Goal: Information Seeking & Learning: Learn about a topic

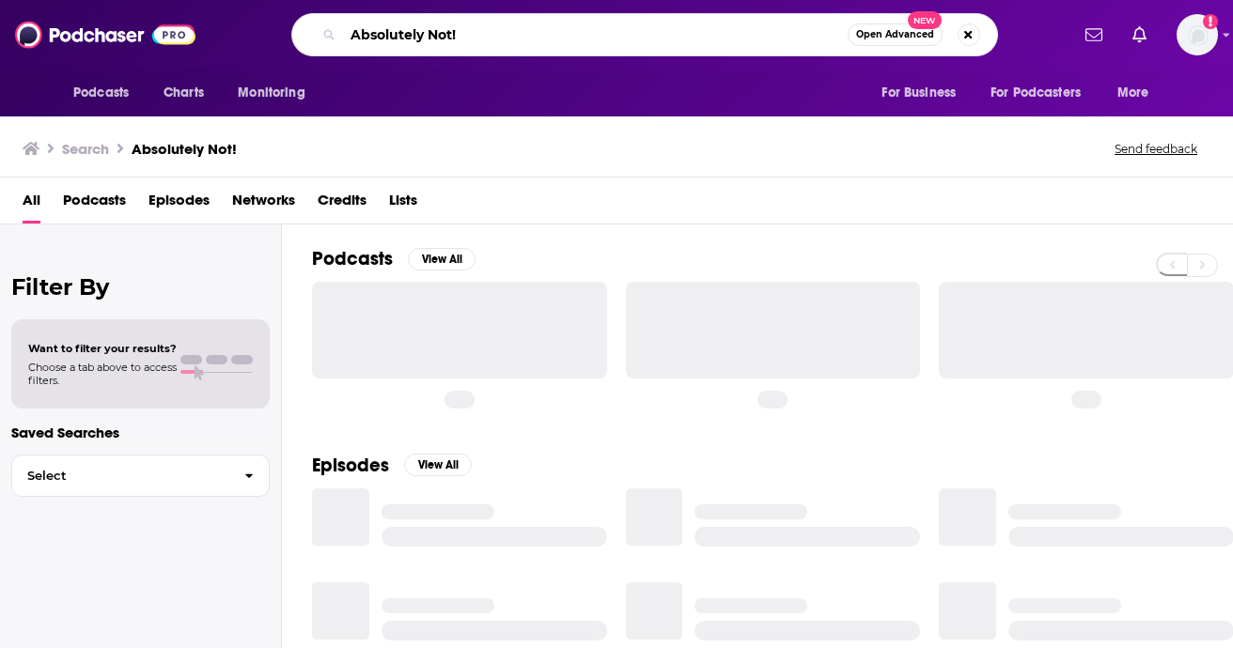
drag, startPoint x: 502, startPoint y: 38, endPoint x: 293, endPoint y: 38, distance: 208.6
click at [293, 38] on div "Absolutely Not! Open Advanced New" at bounding box center [644, 34] width 707 height 43
type input "failure factor"
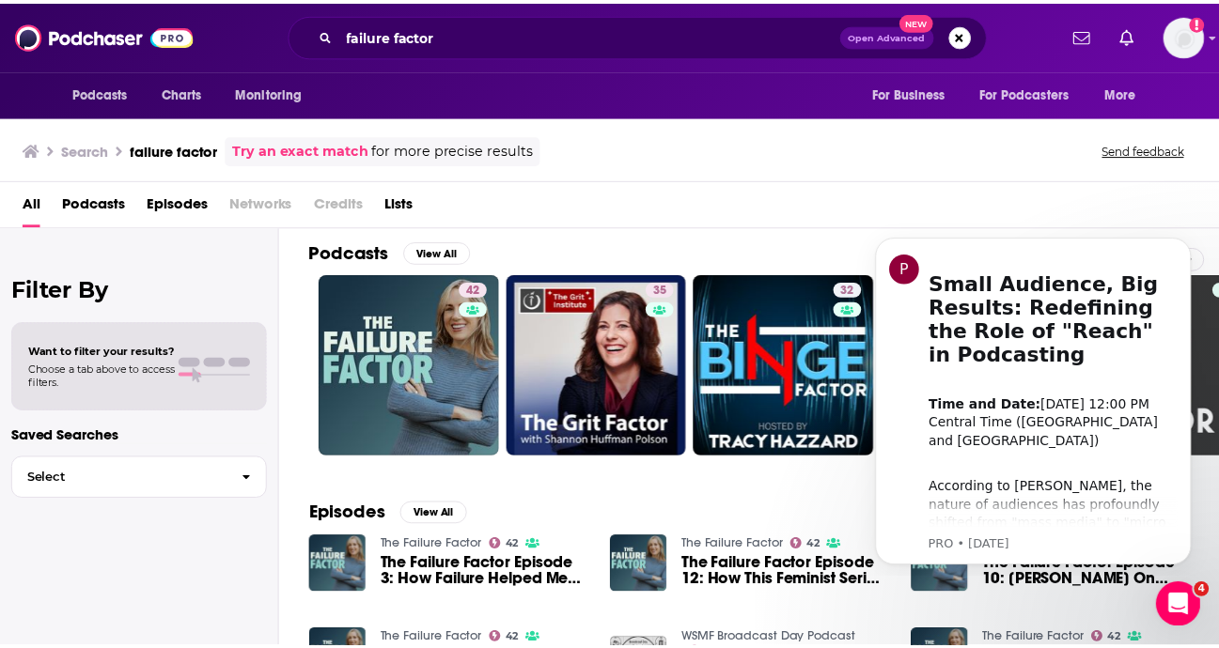
scroll to position [8, 0]
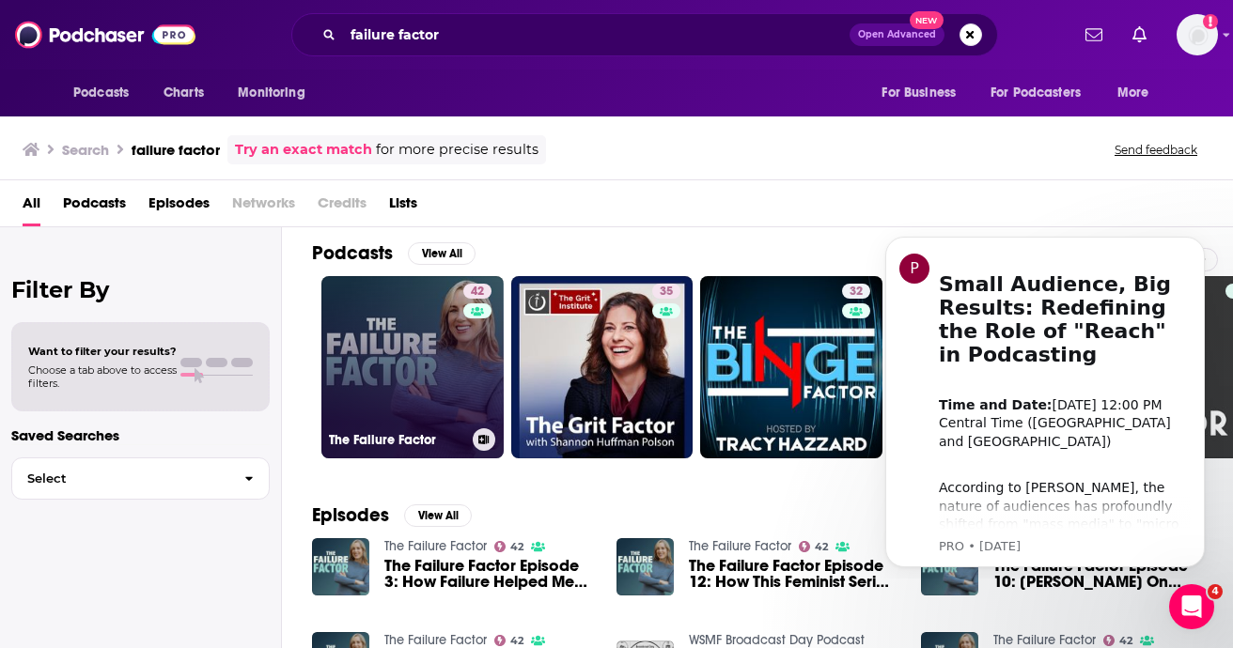
click at [443, 404] on link "42 The Failure Factor" at bounding box center [412, 367] width 182 height 182
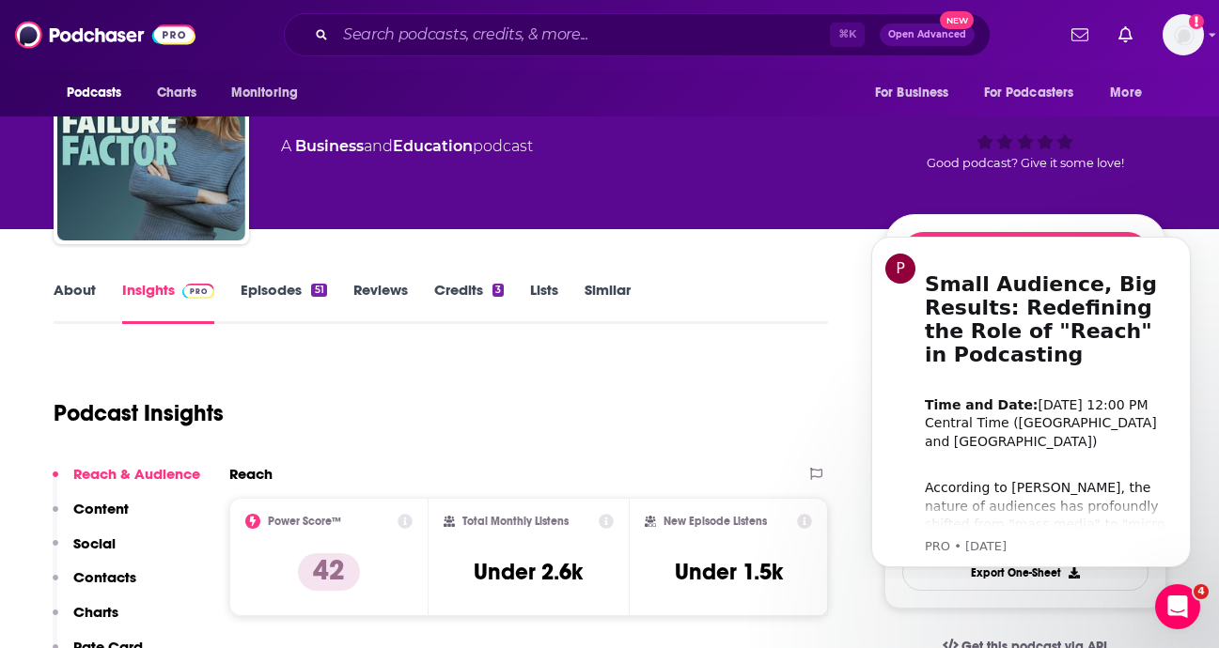
scroll to position [87, 0]
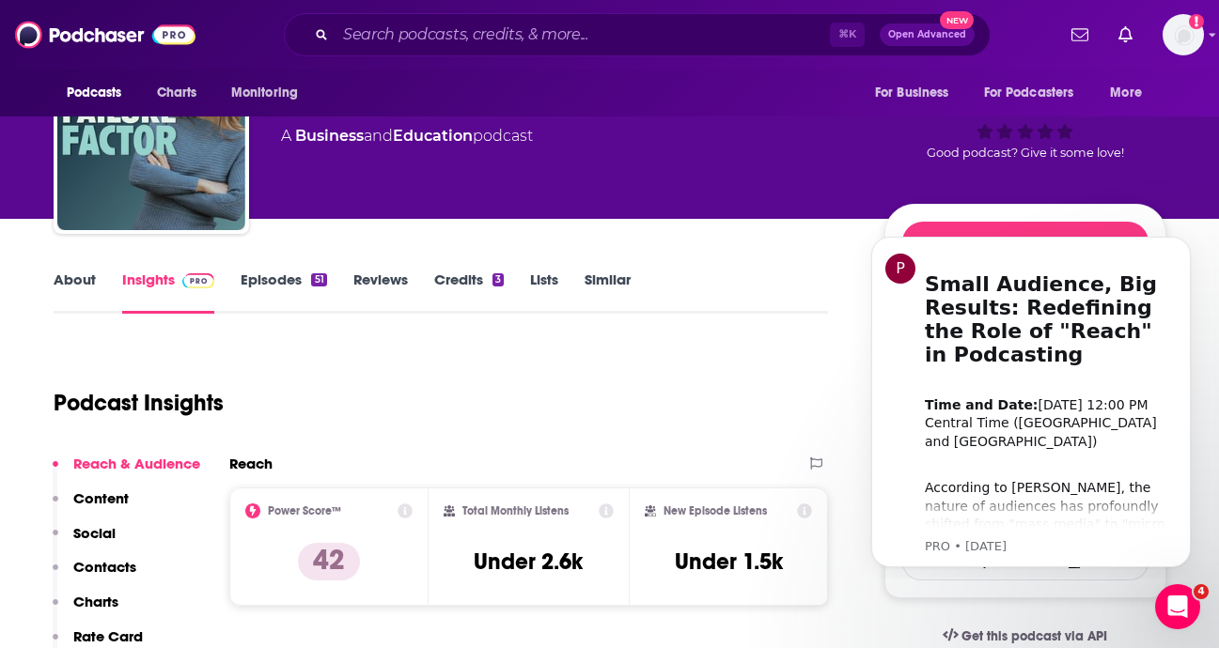
click at [298, 276] on link "Episodes 51" at bounding box center [284, 292] width 86 height 43
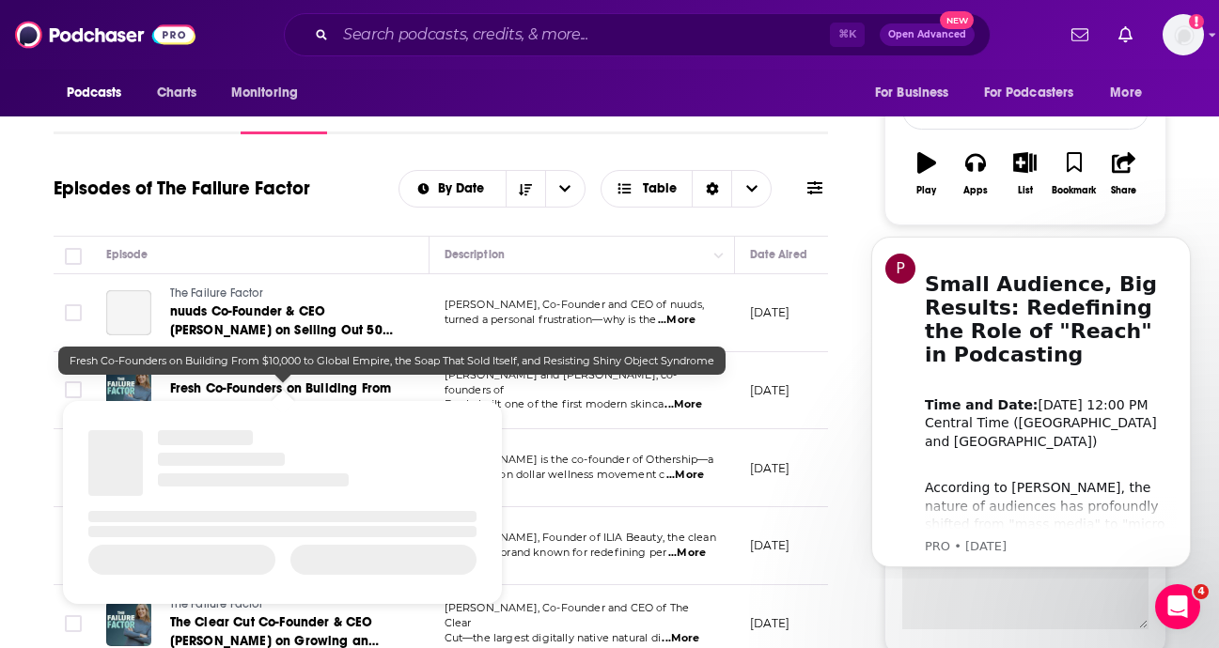
scroll to position [269, 0]
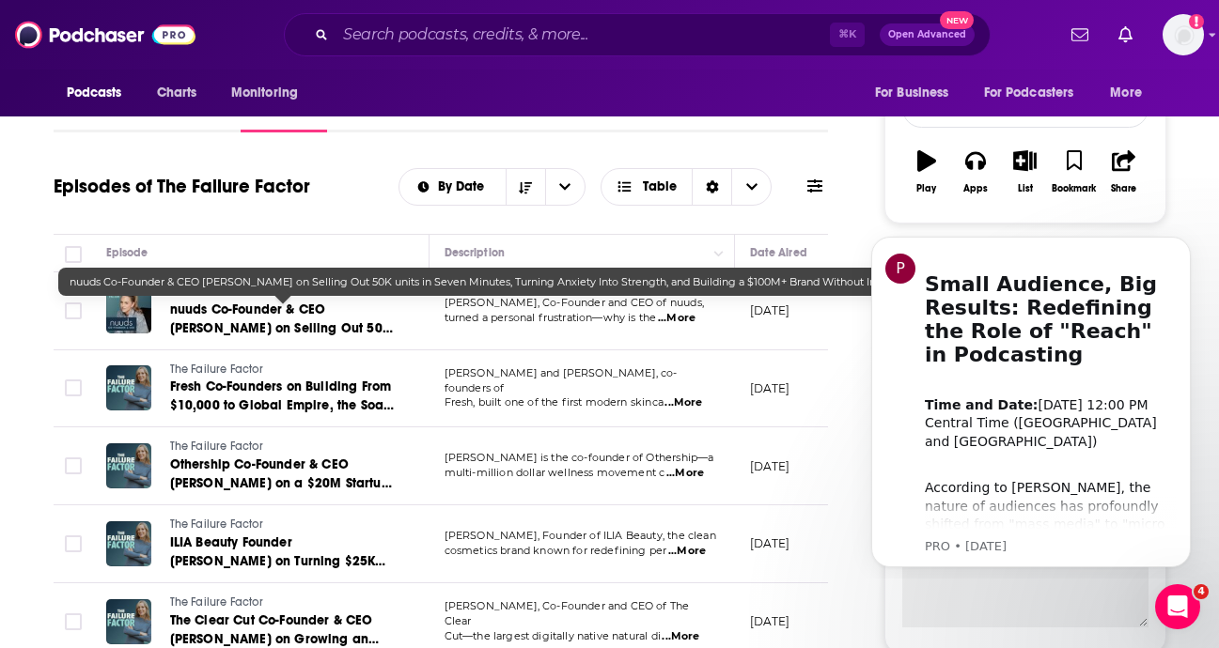
click at [293, 322] on span "nuuds Co-Founder & CEO [PERSON_NAME] on Selling Out 50K units in Seven Minutes,…" at bounding box center [281, 347] width 223 height 91
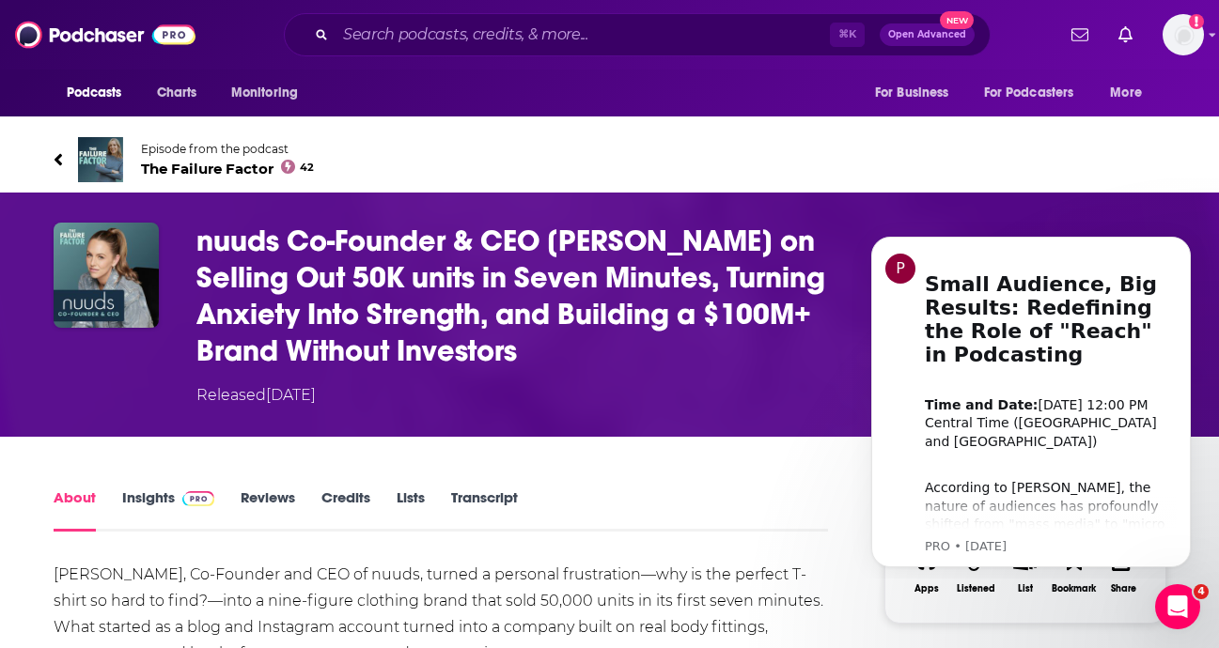
drag, startPoint x: 527, startPoint y: 353, endPoint x: 197, endPoint y: 245, distance: 347.0
click at [197, 245] on h1 "nuuds Co-Founder & CEO [PERSON_NAME] on Selling Out 50K units in Seven Minutes,…" at bounding box center [525, 296] width 658 height 147
copy h1 "nuuds Co-Founder & CEO [PERSON_NAME] on Selling Out 50K units in Seven Minutes,…"
